Goal: Transaction & Acquisition: Purchase product/service

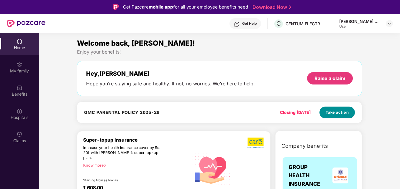
click at [337, 111] on span "Take action" at bounding box center [337, 113] width 23 height 6
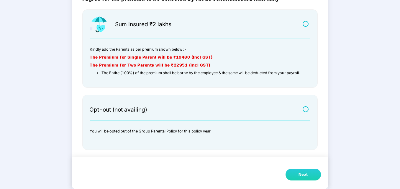
scroll to position [14, 0]
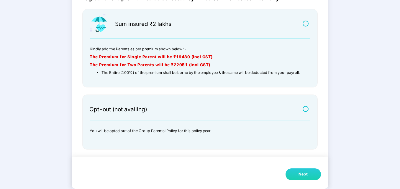
click at [304, 109] on label at bounding box center [306, 108] width 7 height 5
click at [309, 176] on button "Next" at bounding box center [302, 175] width 35 height 12
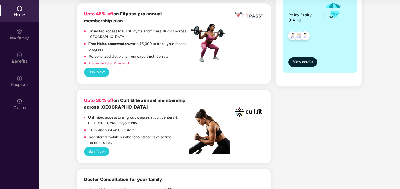
scroll to position [236, 0]
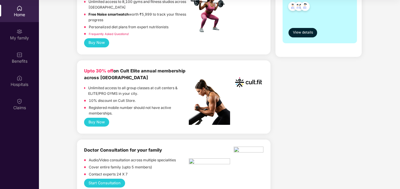
click at [96, 119] on button "Buy Now" at bounding box center [96, 122] width 25 height 9
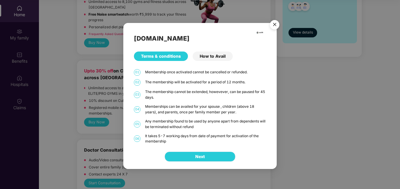
click at [208, 158] on button "Next" at bounding box center [200, 157] width 71 height 10
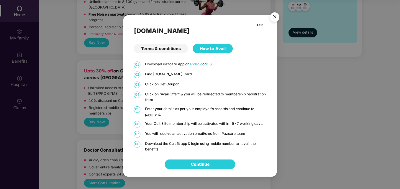
click at [276, 17] on img "Close" at bounding box center [274, 18] width 17 height 17
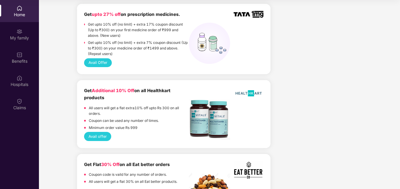
scroll to position [442, 0]
click at [108, 133] on button "Avail offer" at bounding box center [97, 136] width 27 height 9
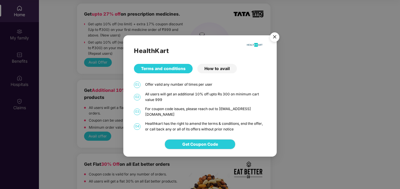
click at [274, 38] on img "Close" at bounding box center [274, 38] width 17 height 17
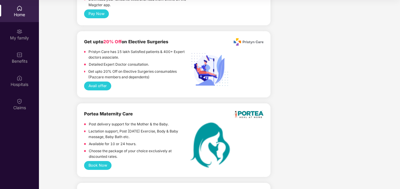
scroll to position [944, 0]
